Goal: Task Accomplishment & Management: Manage account settings

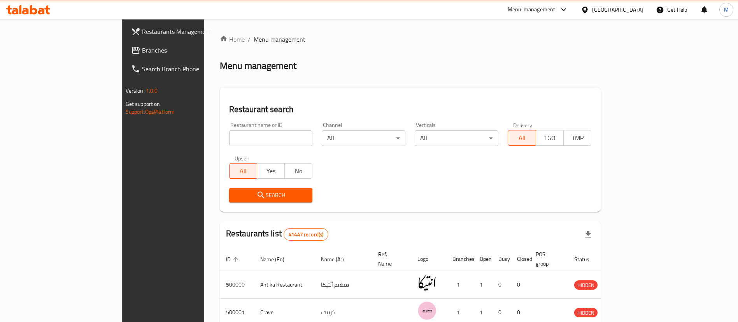
click at [642, 8] on div "Egypt" at bounding box center [617, 9] width 51 height 9
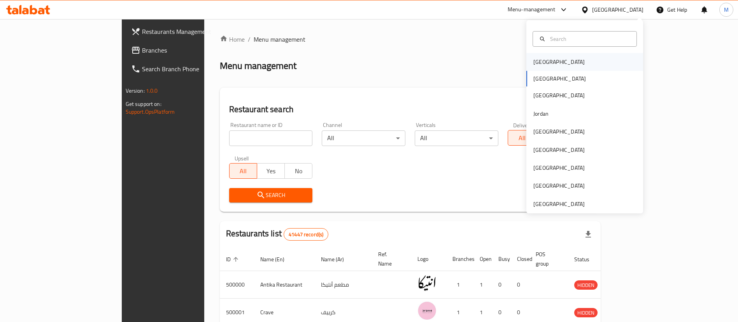
click at [541, 60] on div "[GEOGRAPHIC_DATA]" at bounding box center [558, 62] width 51 height 9
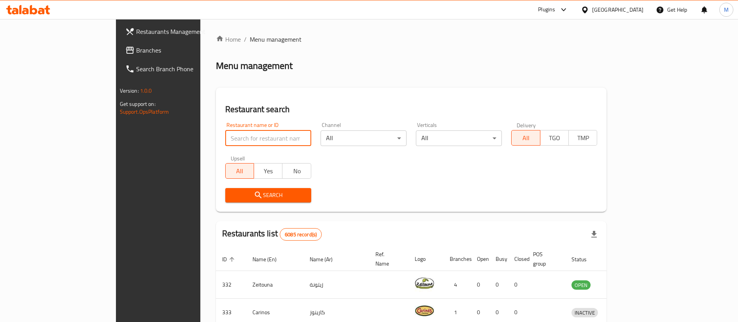
click at [226, 138] on input "search" at bounding box center [268, 138] width 86 height 16
paste input "601336"
type input "601336"
click button "Search" at bounding box center [268, 195] width 86 height 14
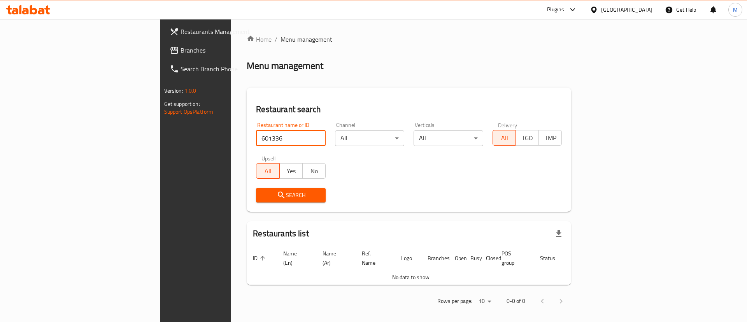
click at [180, 47] on span "Branches" at bounding box center [229, 50] width 98 height 9
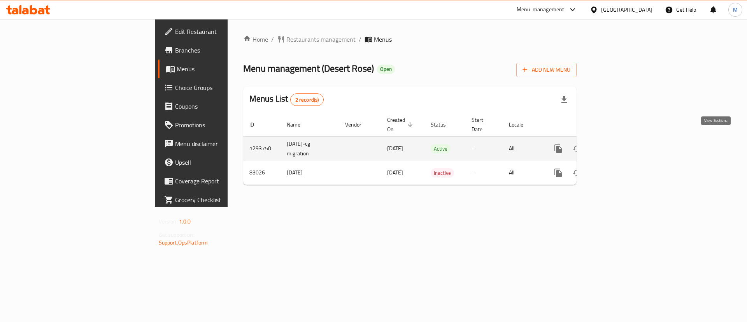
click at [619, 144] on icon "enhanced table" at bounding box center [613, 148] width 9 height 9
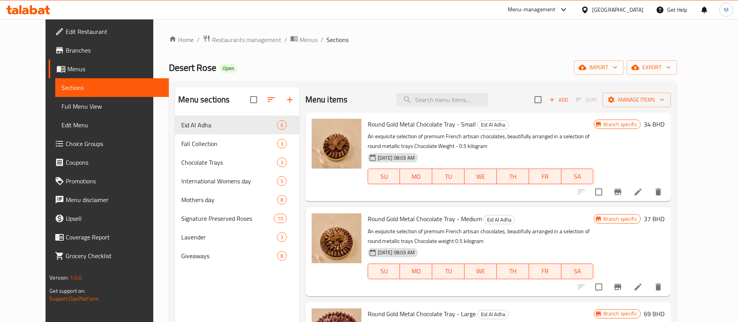
click at [66, 142] on span "Choice Groups" at bounding box center [114, 143] width 97 height 9
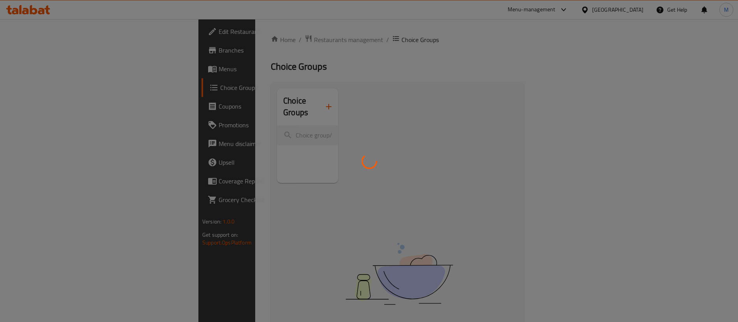
click at [434, 51] on div at bounding box center [369, 161] width 738 height 322
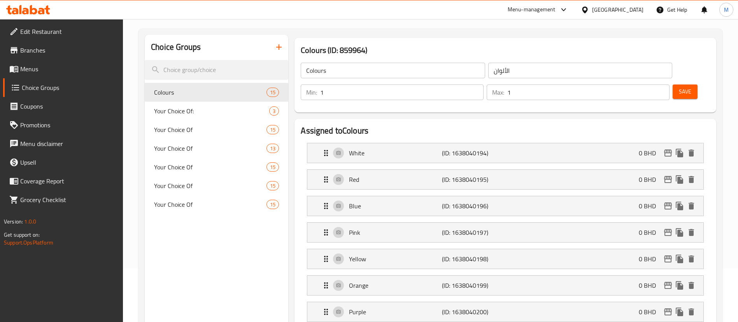
scroll to position [4, 0]
